Goal: Transaction & Acquisition: Purchase product/service

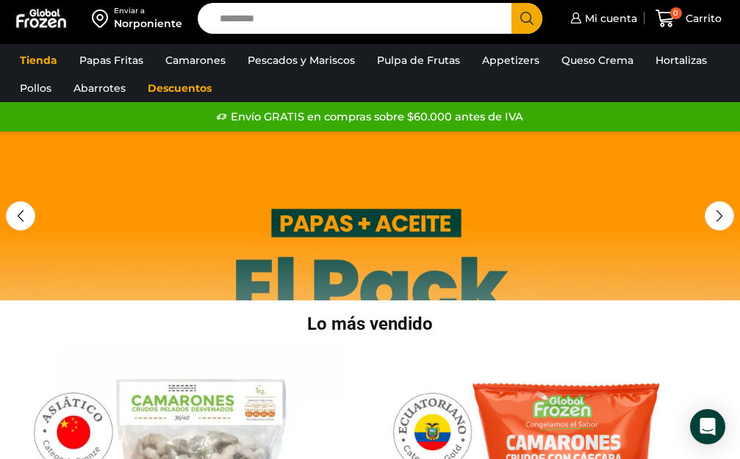
click at [270, 9] on input "Search input" at bounding box center [358, 18] width 292 height 31
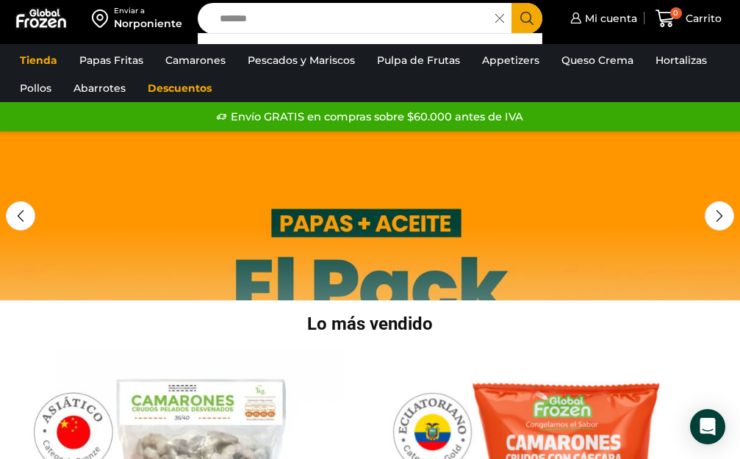
type input "*******"
click at [521, 18] on icon "Search button" at bounding box center [526, 18] width 13 height 13
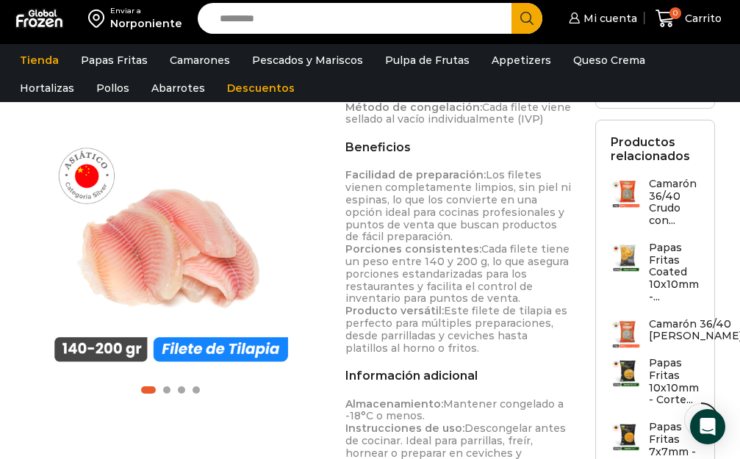
scroll to position [935, 0]
